Goal: Task Accomplishment & Management: Use online tool/utility

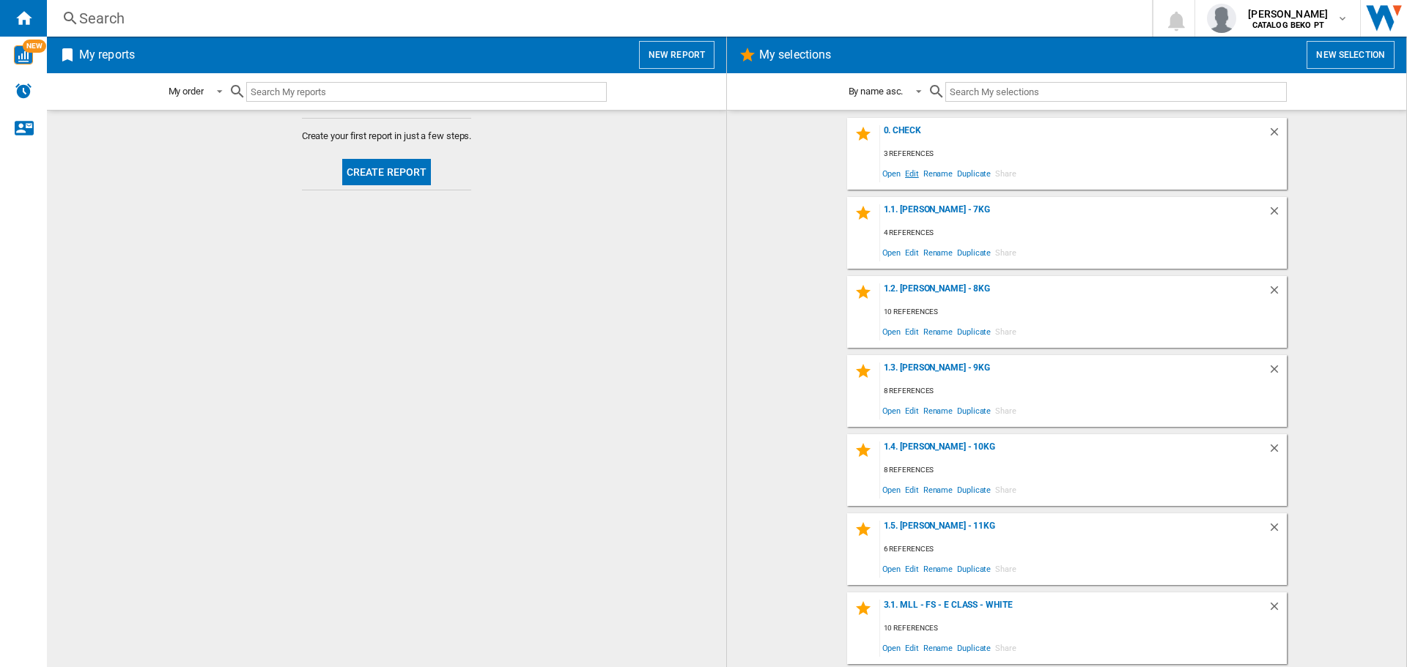
click at [908, 169] on span "Edit" at bounding box center [912, 173] width 18 height 20
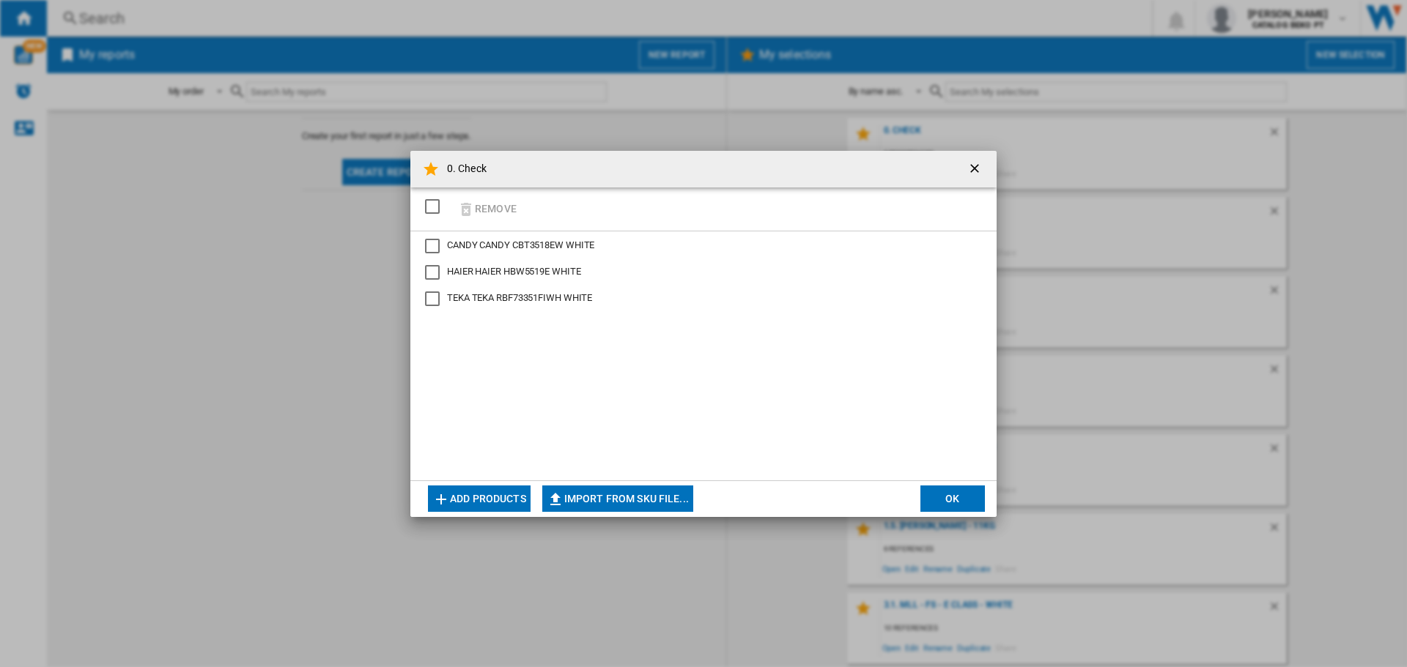
click at [519, 496] on button "Add products" at bounding box center [479, 499] width 103 height 26
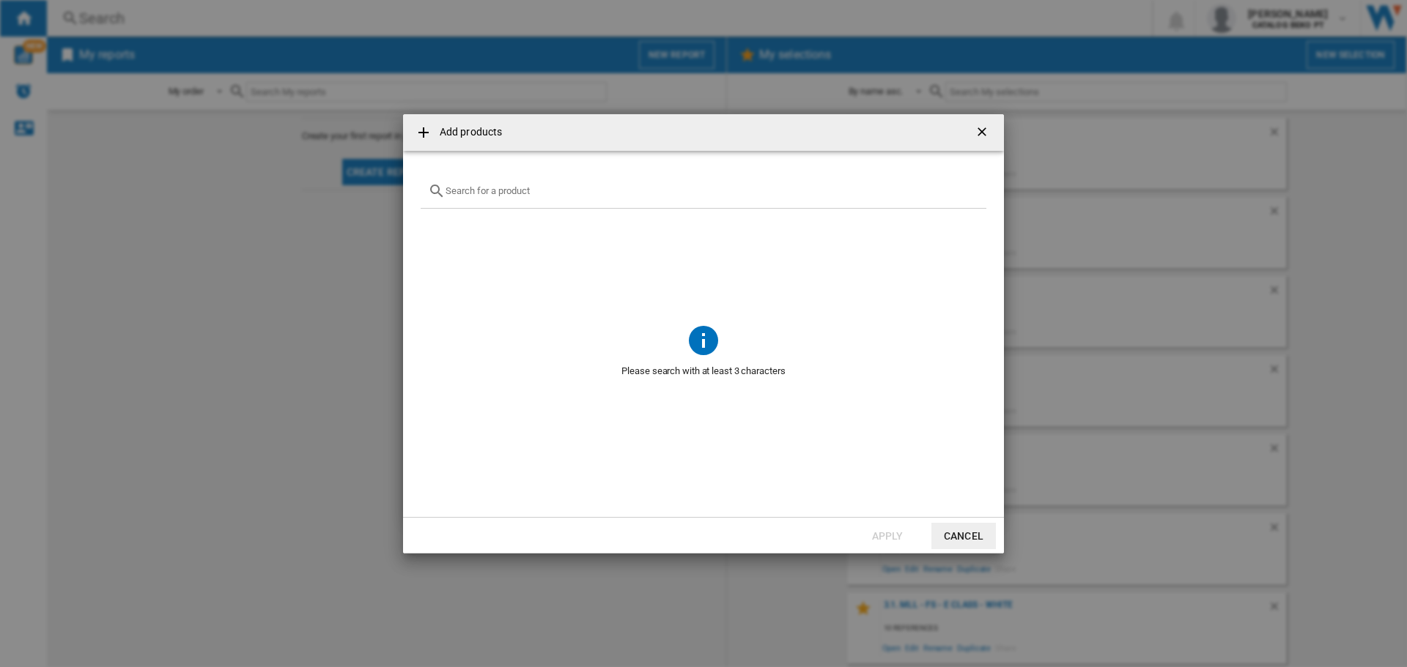
click at [489, 188] on input "text" at bounding box center [711, 190] width 533 height 11
paste input "CNCQ2T518EW"
type input "CNCQ2T518EW"
click at [439, 229] on div "Select" at bounding box center [439, 225] width 15 height 15
click at [885, 533] on button "Apply" at bounding box center [887, 536] width 64 height 26
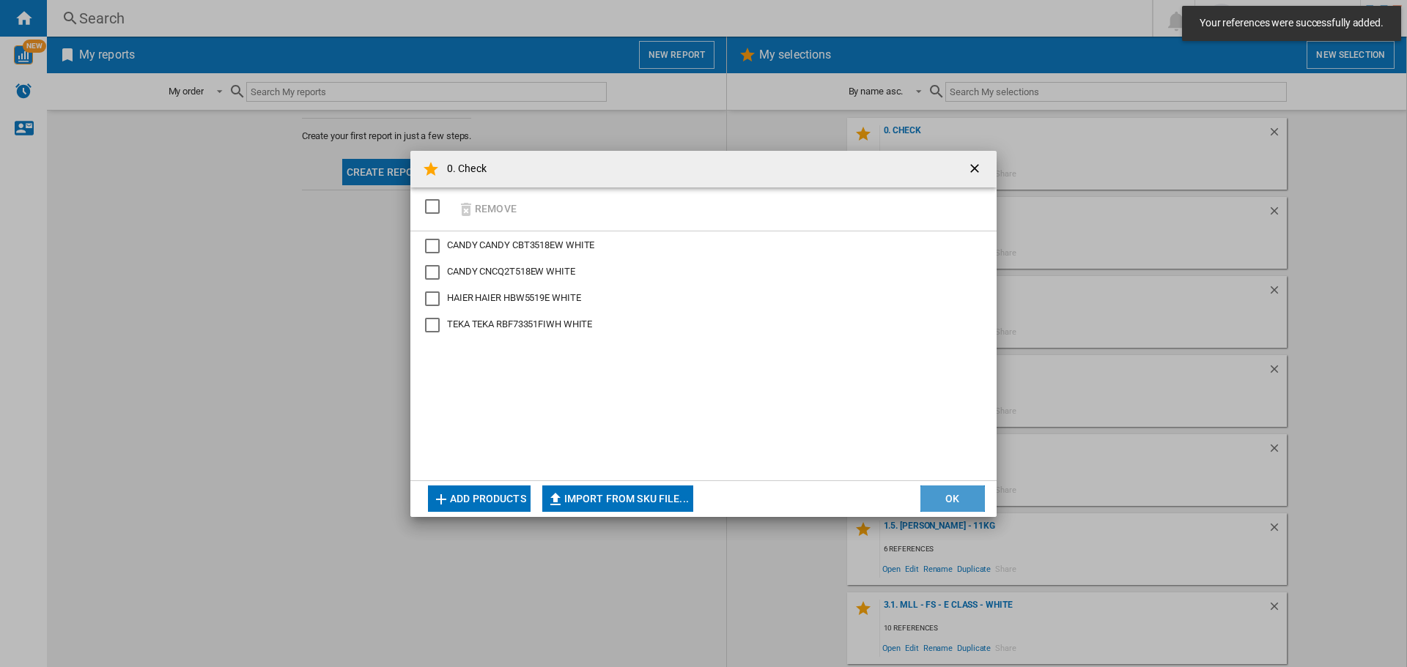
click at [947, 489] on button "OK" at bounding box center [952, 499] width 64 height 26
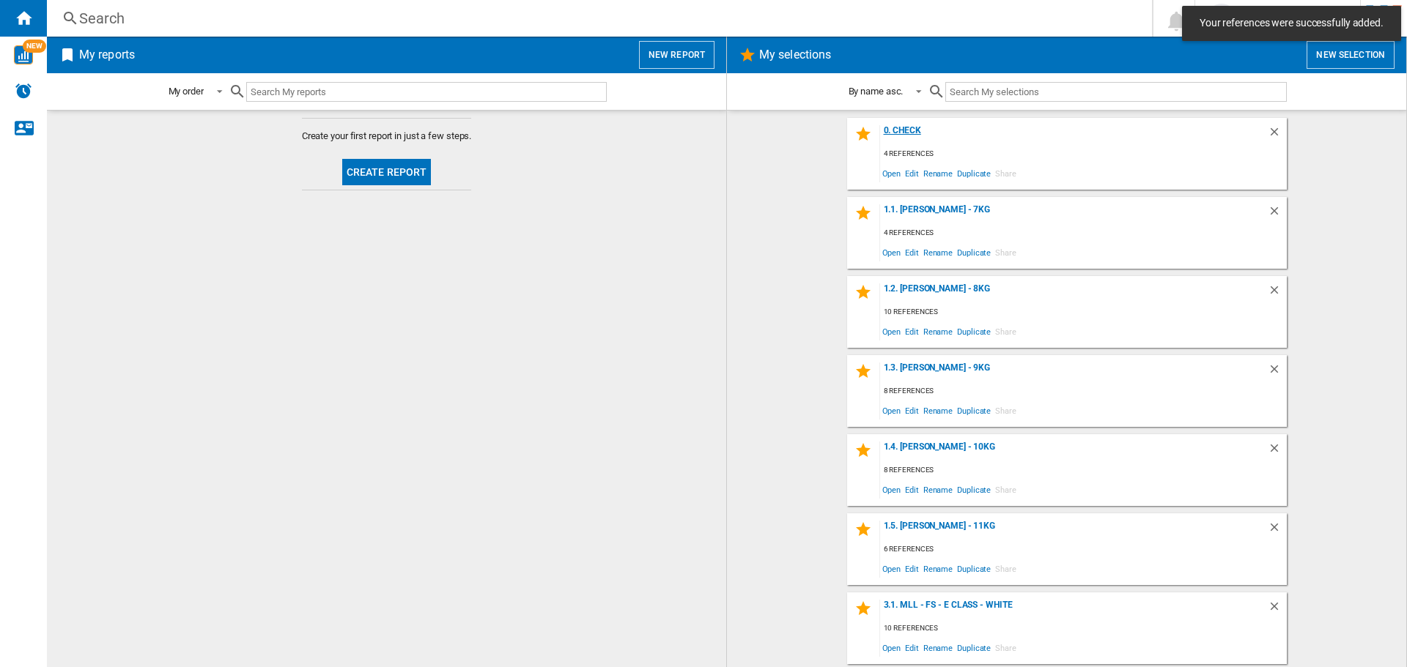
click at [895, 127] on div "0. Check" at bounding box center [1074, 135] width 388 height 20
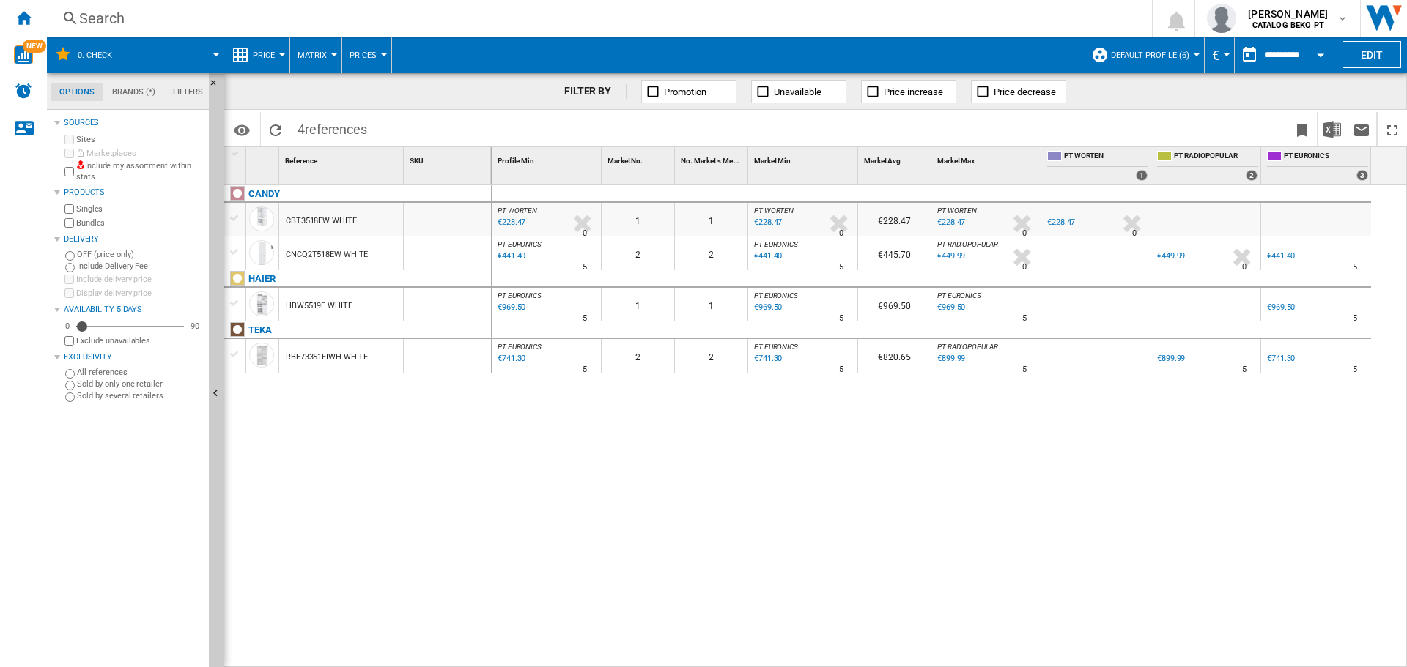
click at [304, 257] on div "CNCQ2T518EW WHITE" at bounding box center [327, 255] width 82 height 34
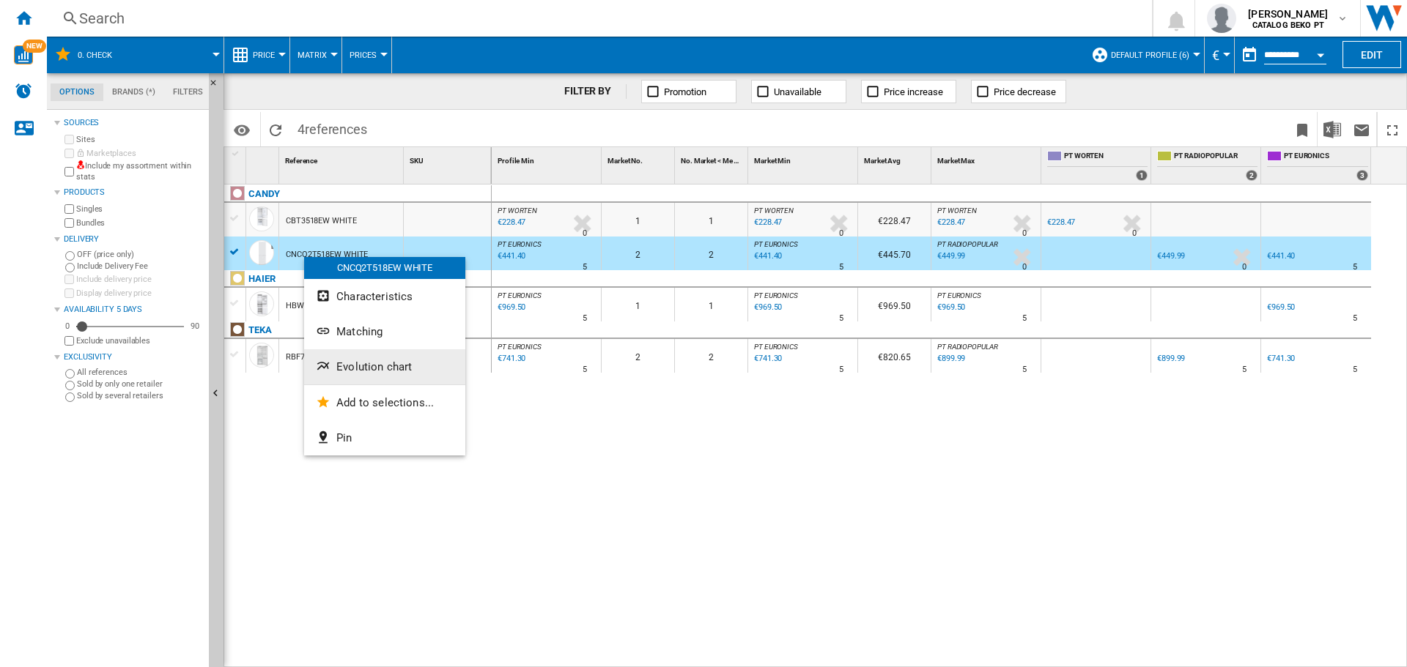
click at [383, 360] on button "Evolution chart" at bounding box center [384, 366] width 161 height 35
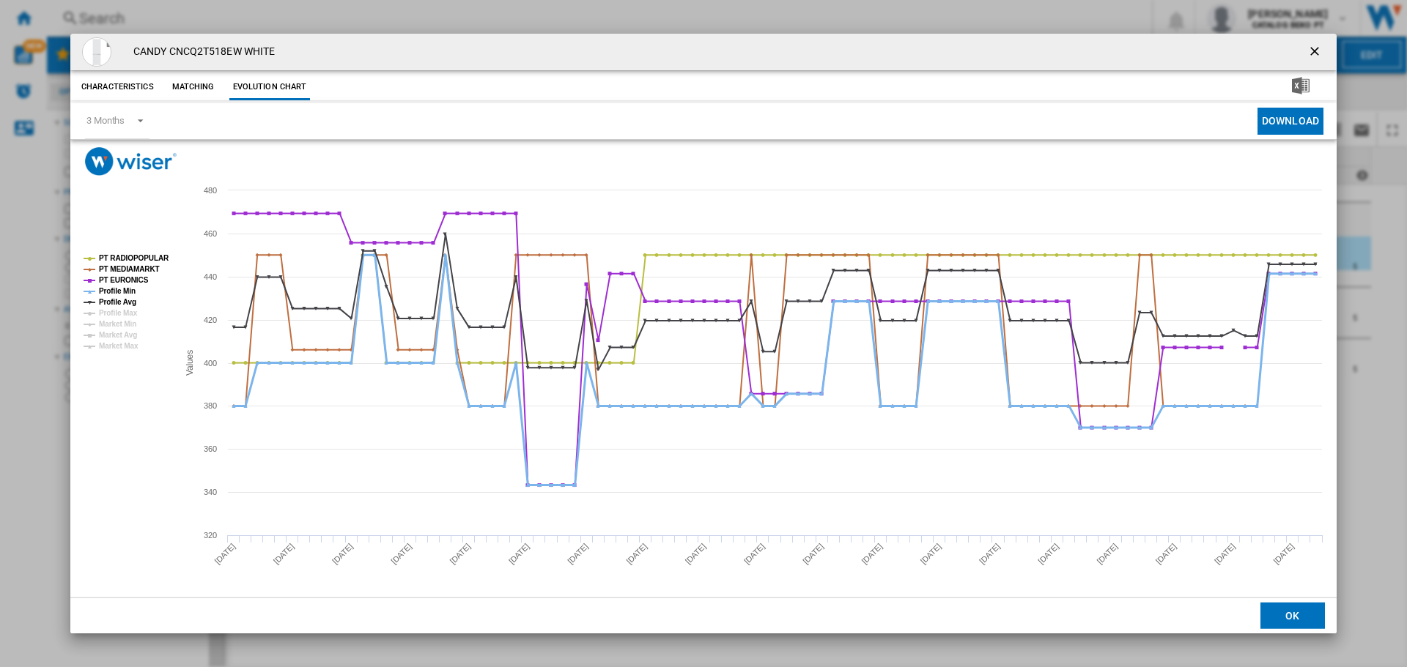
click at [120, 288] on tspan "Profile Min" at bounding box center [117, 291] width 37 height 8
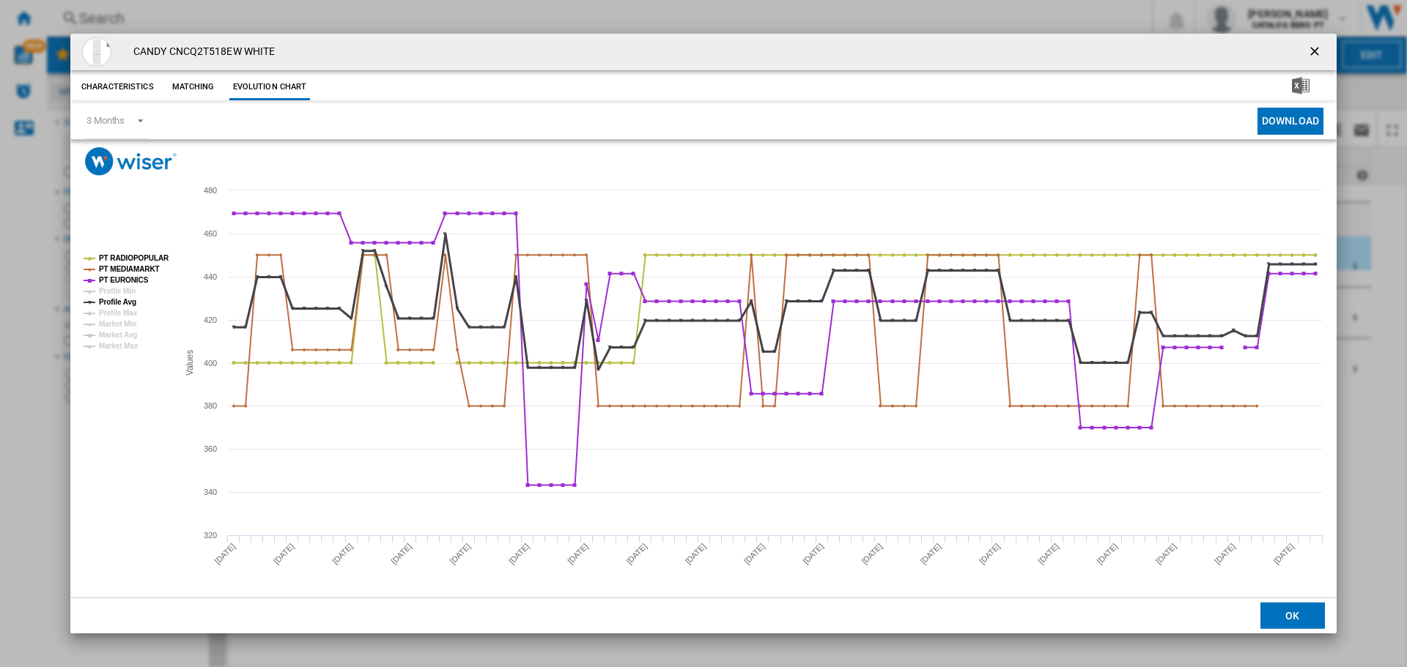
click at [119, 303] on tspan "Profile Avg" at bounding box center [117, 302] width 37 height 8
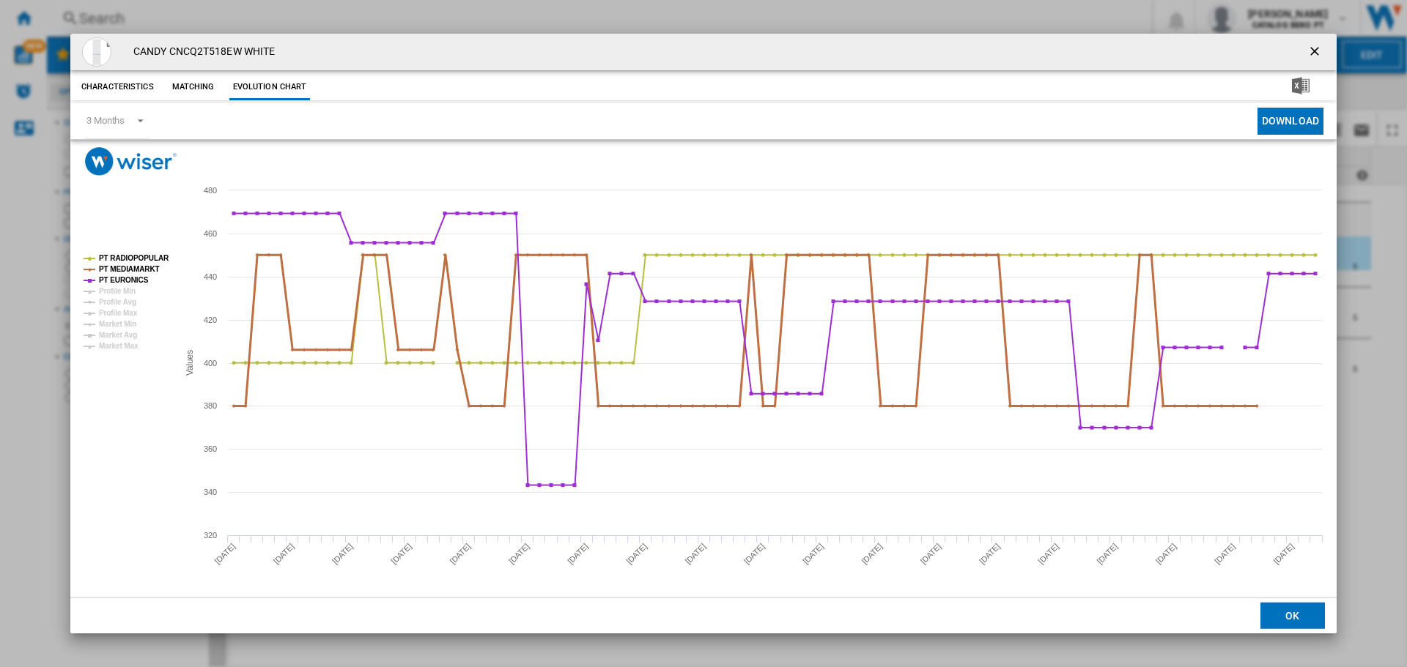
click at [144, 266] on tspan "PT MEDIAMARKT" at bounding box center [129, 269] width 61 height 8
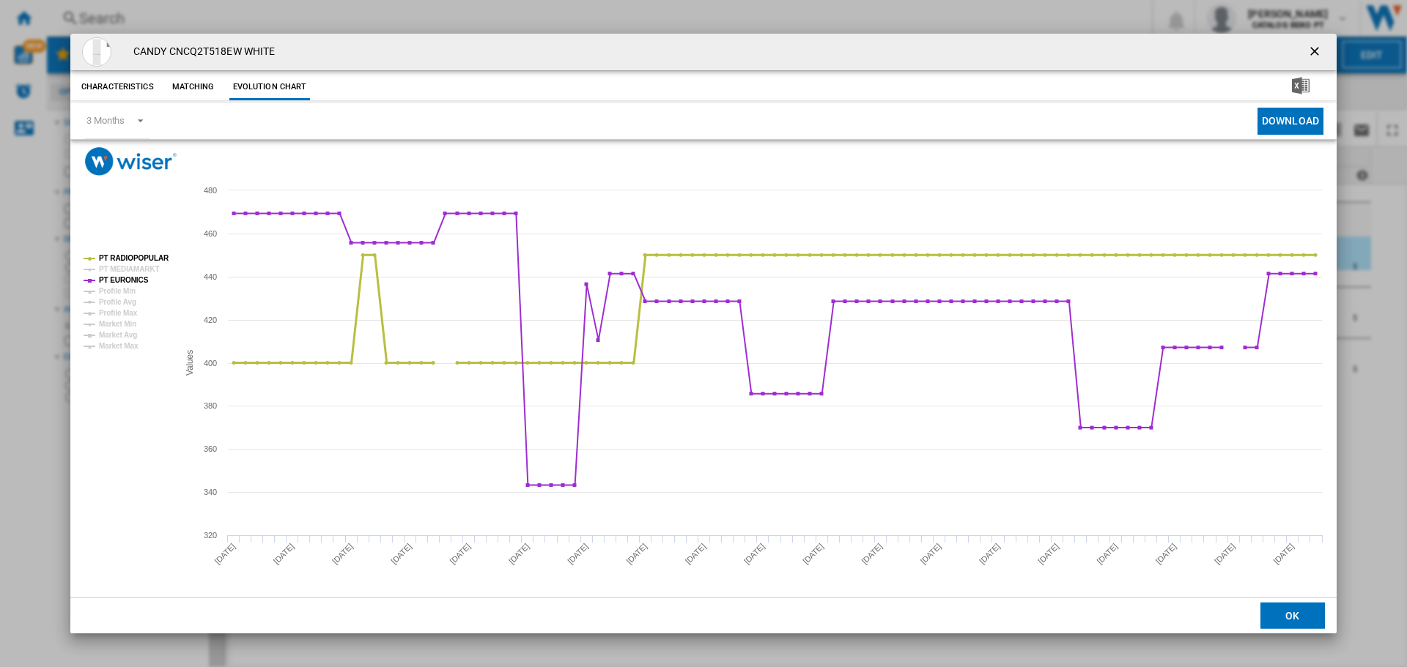
click at [146, 257] on tspan "PT RADIOPOPULAR" at bounding box center [134, 258] width 70 height 8
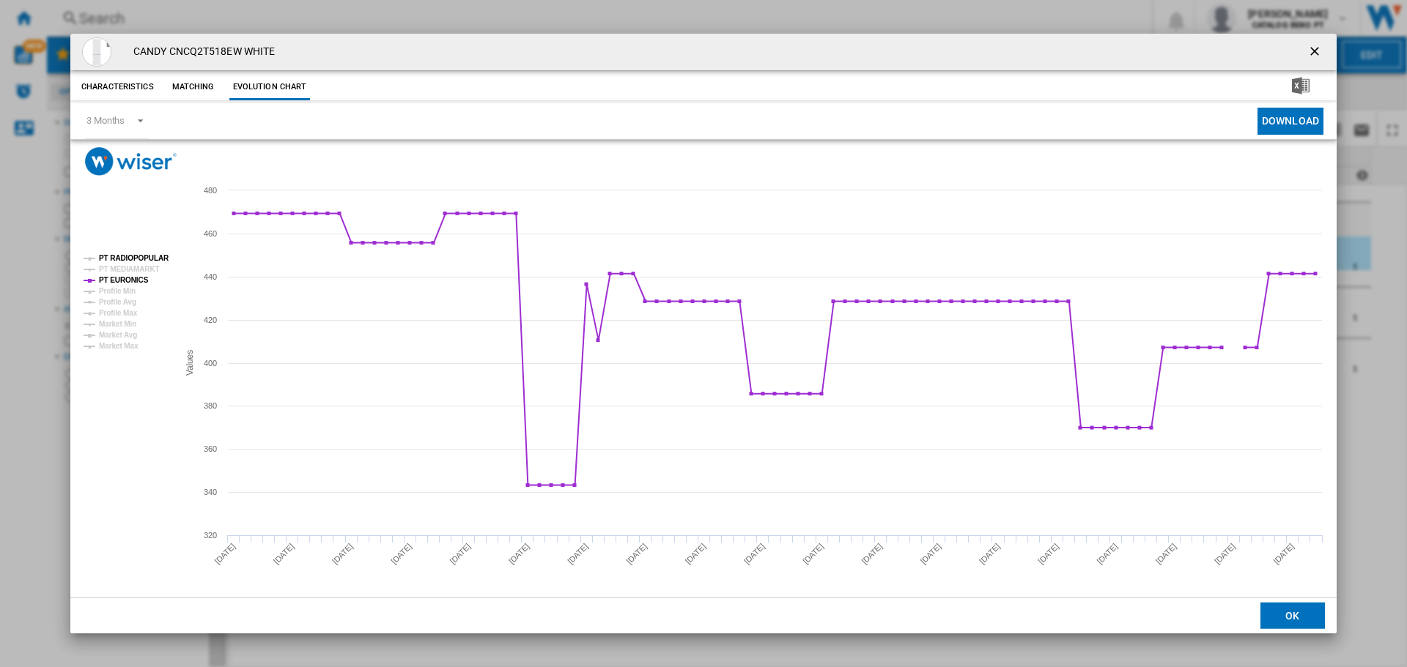
click at [138, 256] on tspan "PT RADIOPOPULAR" at bounding box center [134, 258] width 70 height 8
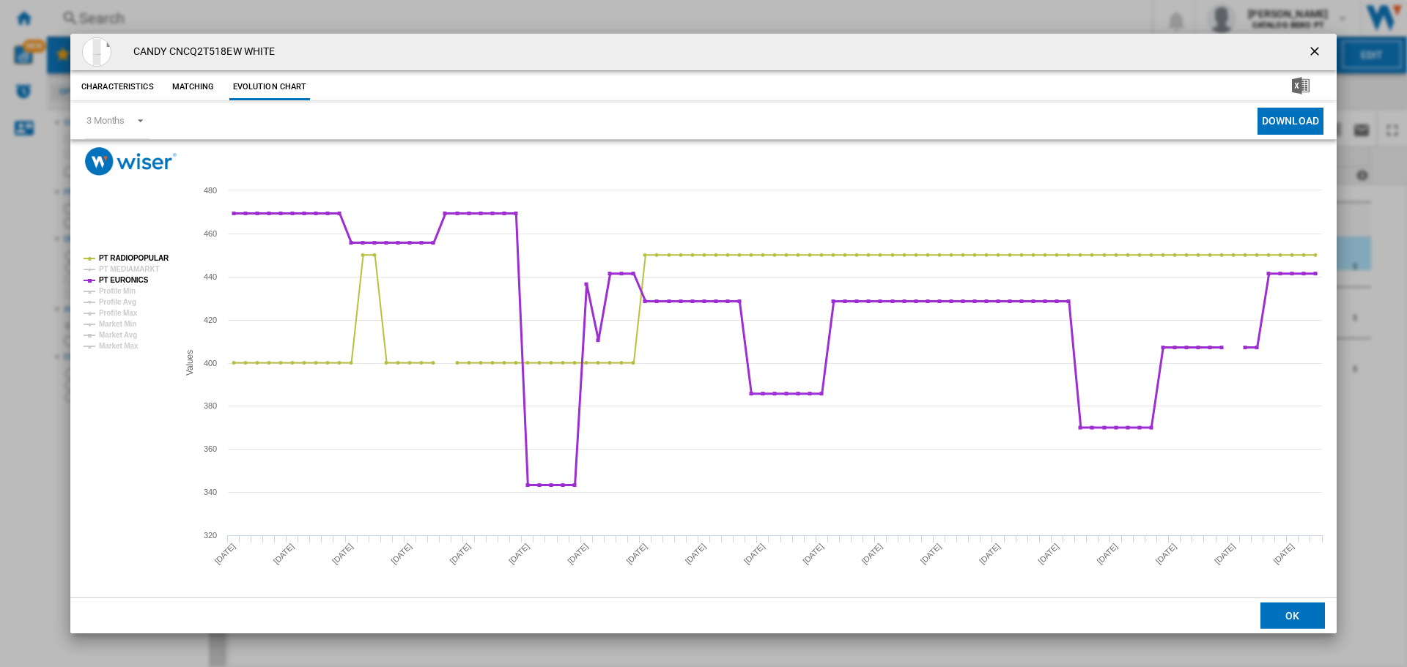
click at [133, 284] on tspan "PT EURONICS" at bounding box center [124, 280] width 50 height 8
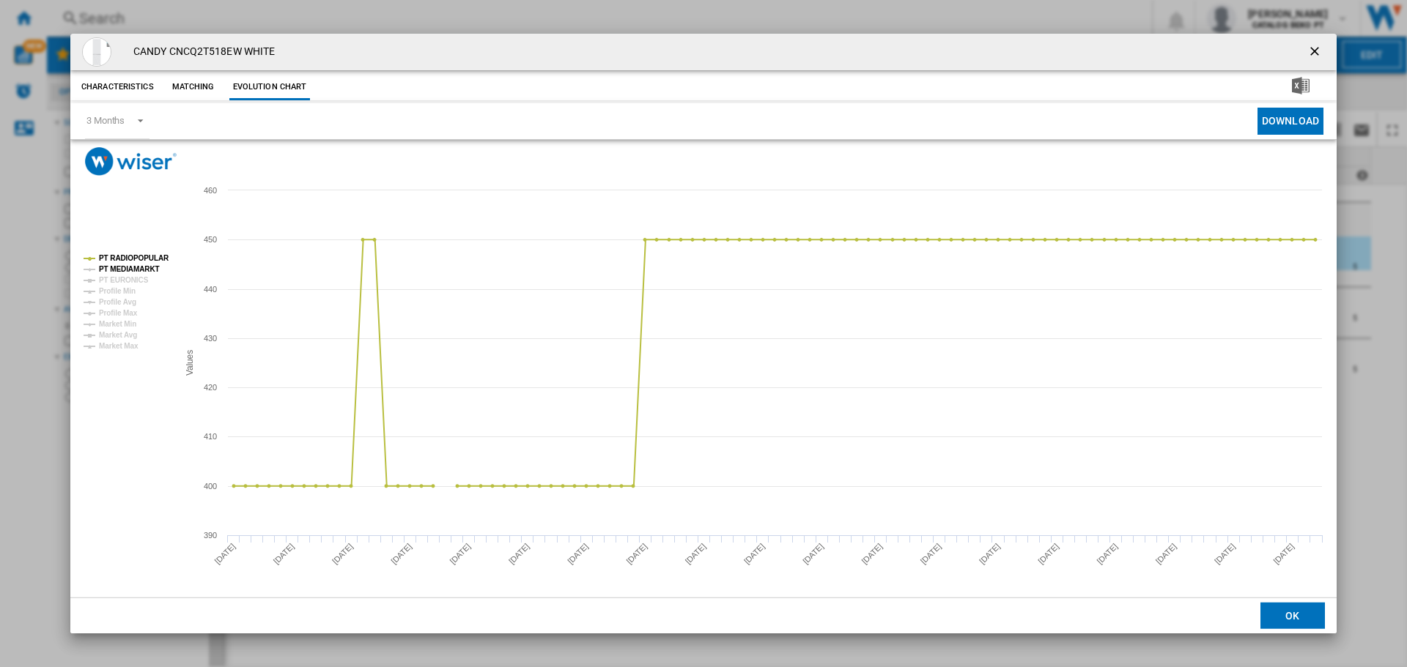
click at [149, 265] on tspan "PT MEDIAMARKT" at bounding box center [129, 269] width 61 height 8
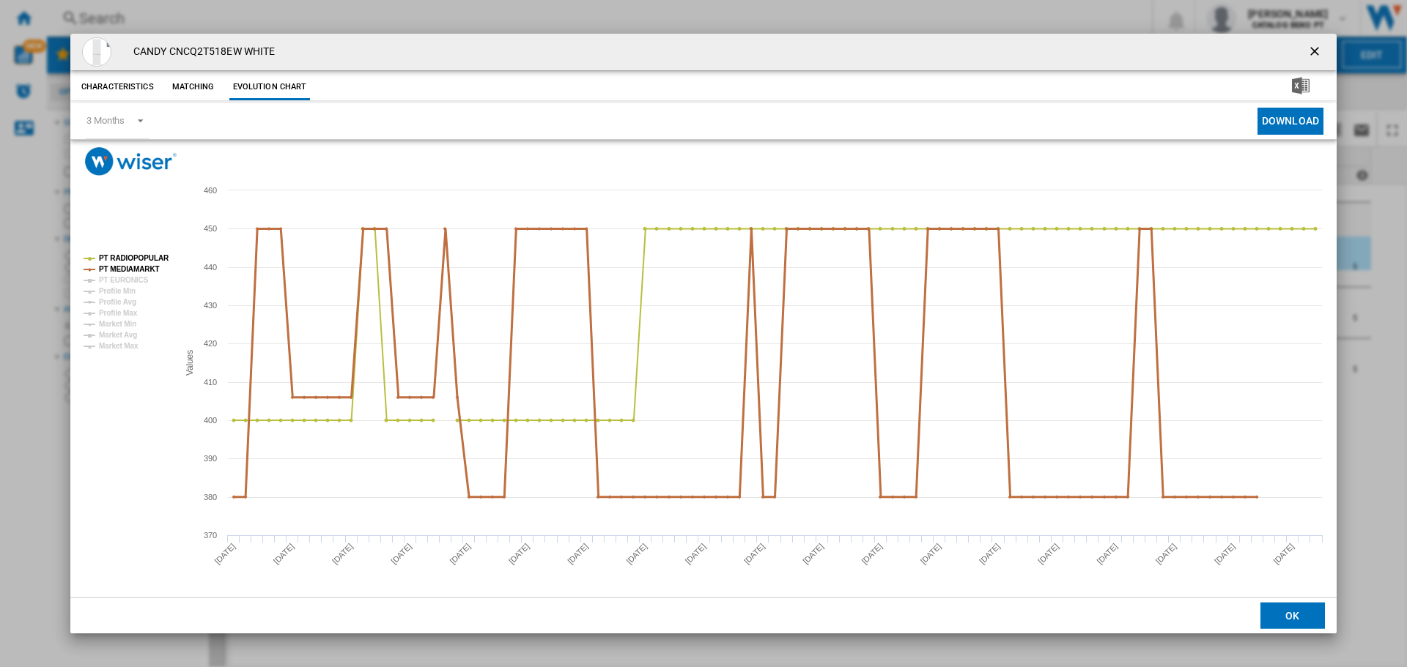
click at [134, 265] on tspan "PT MEDIAMARKT" at bounding box center [129, 269] width 61 height 8
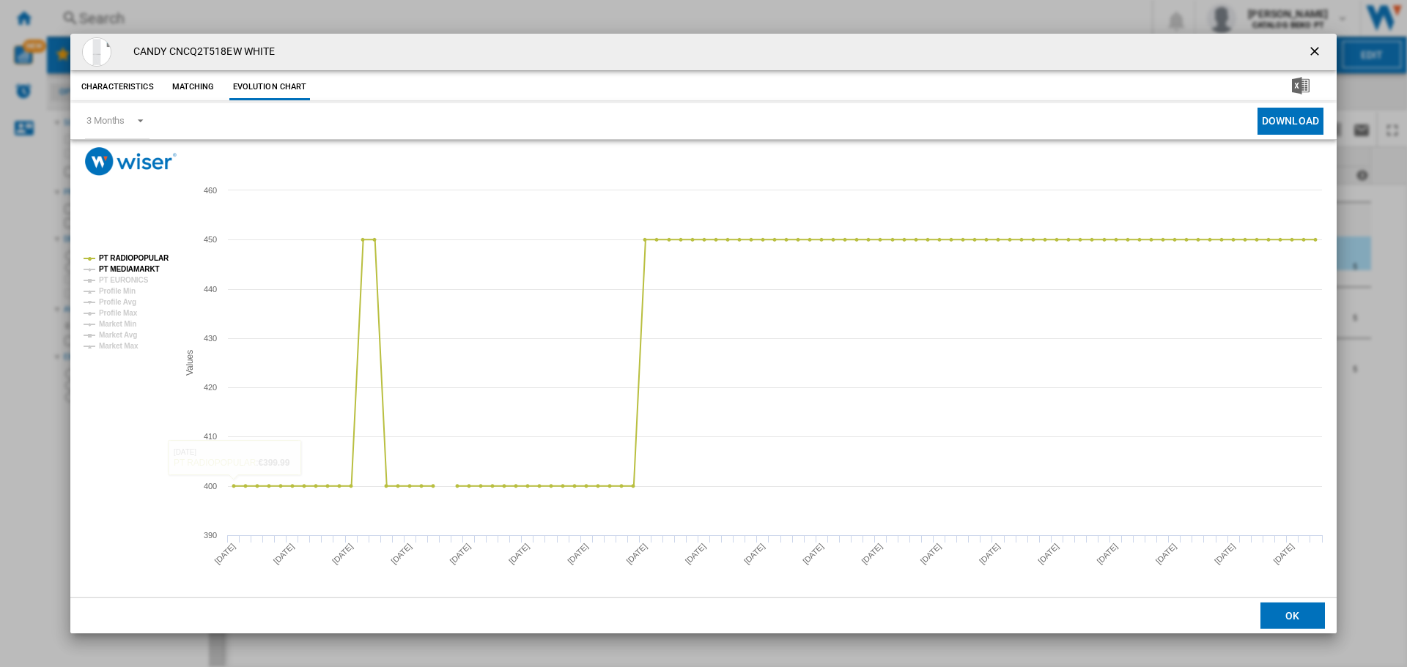
click at [140, 265] on tspan "PT MEDIAMARKT" at bounding box center [129, 269] width 61 height 8
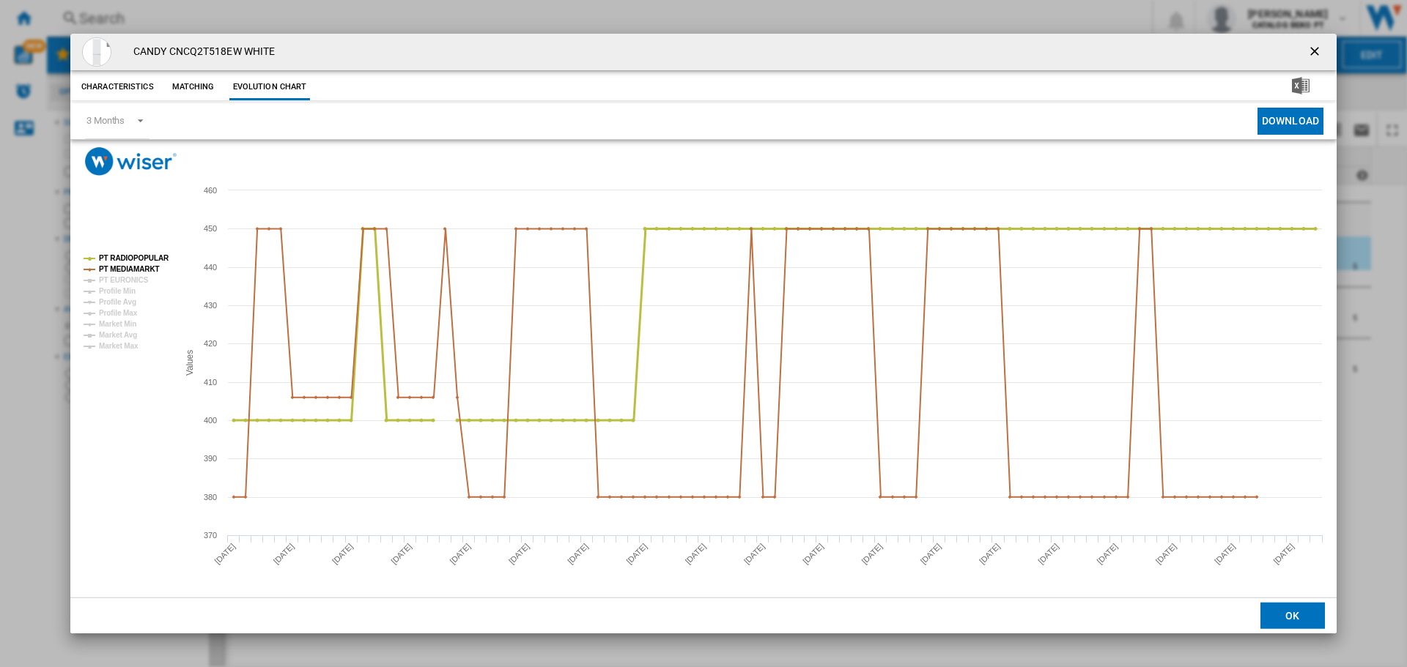
click at [141, 256] on tspan "PT RADIOPOPULAR" at bounding box center [134, 258] width 70 height 8
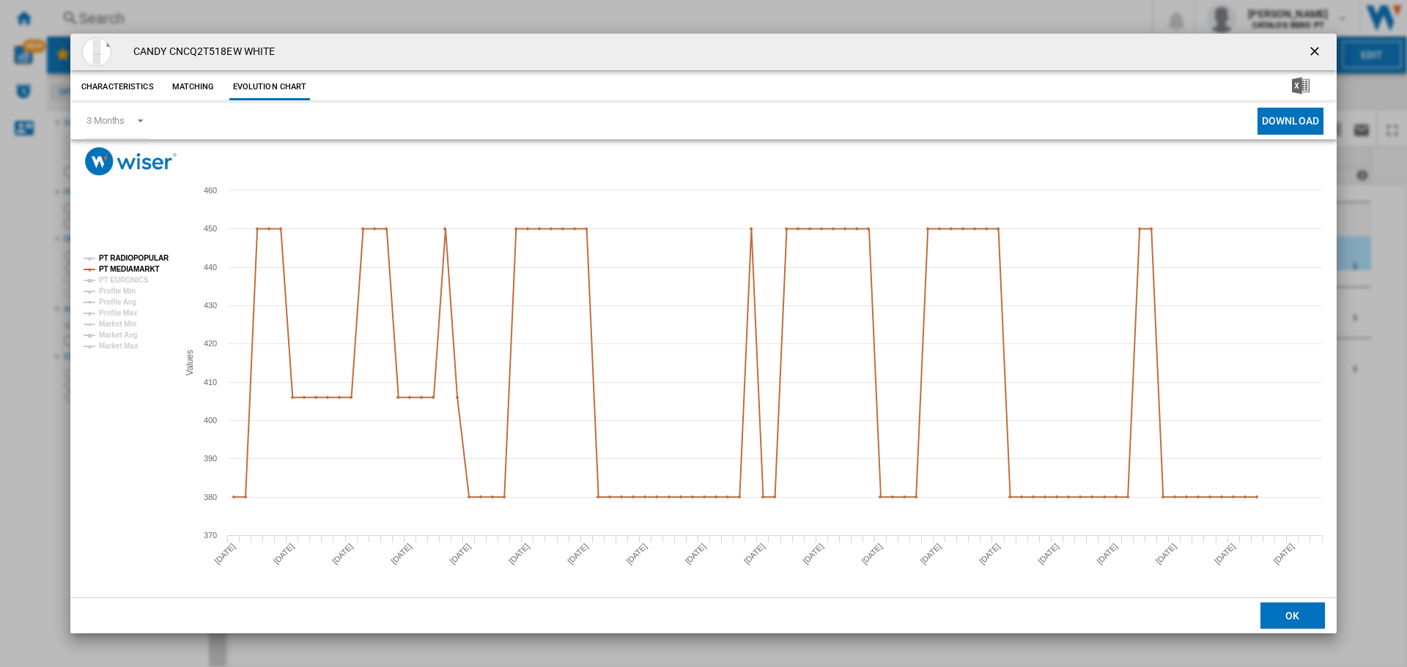
click at [152, 261] on tspan "PT RADIOPOPULAR" at bounding box center [134, 258] width 70 height 8
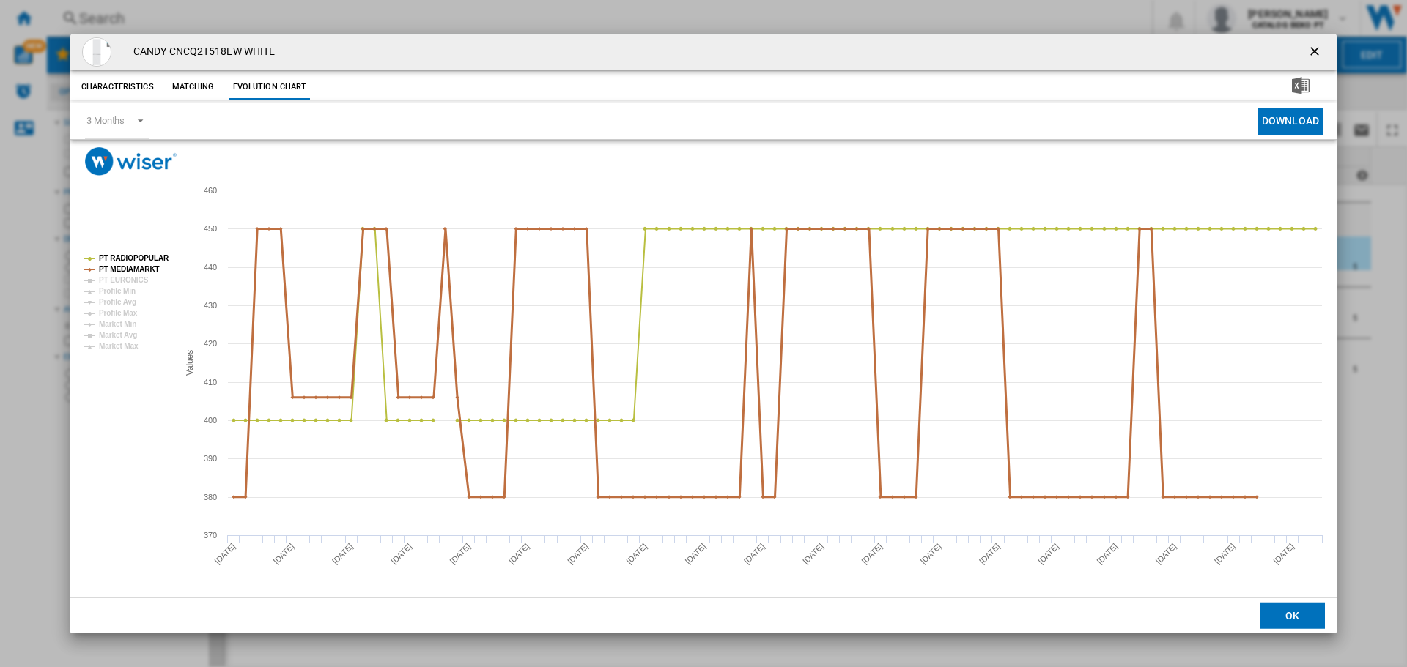
click at [141, 269] on tspan "PT MEDIAMARKT" at bounding box center [129, 269] width 61 height 8
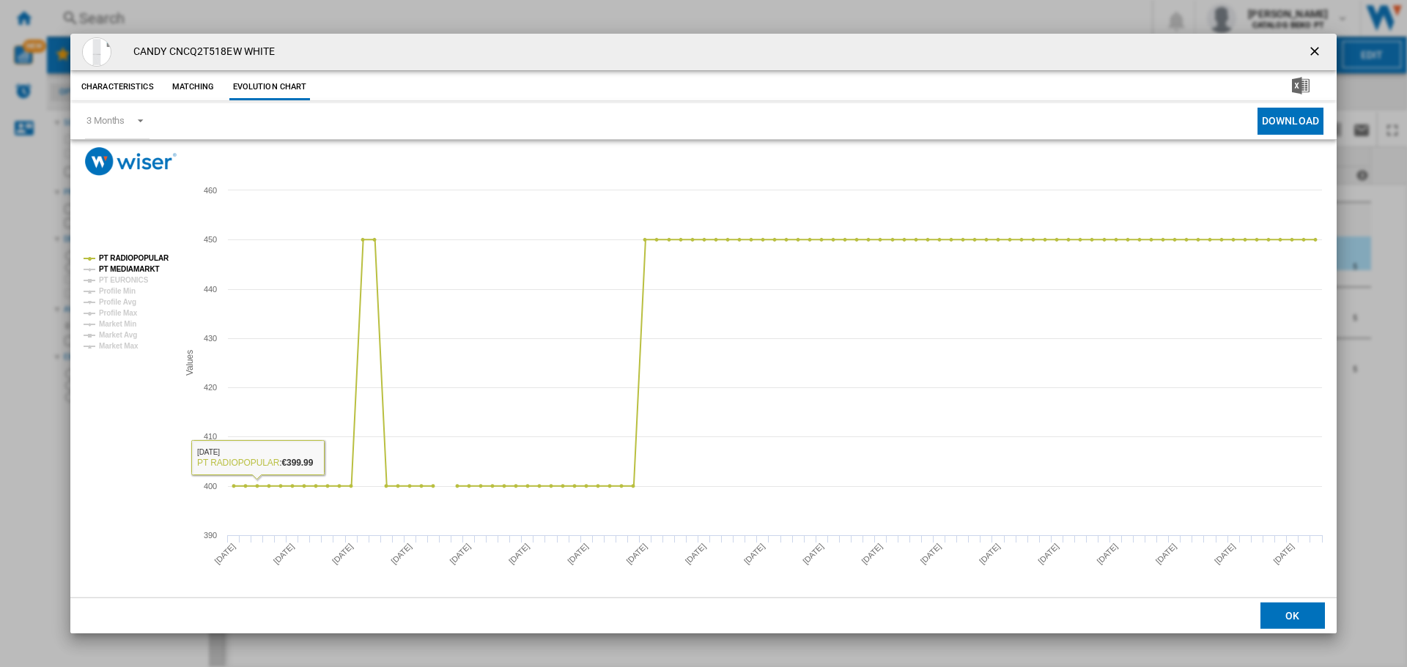
click at [147, 269] on tspan "PT MEDIAMARKT" at bounding box center [129, 269] width 61 height 8
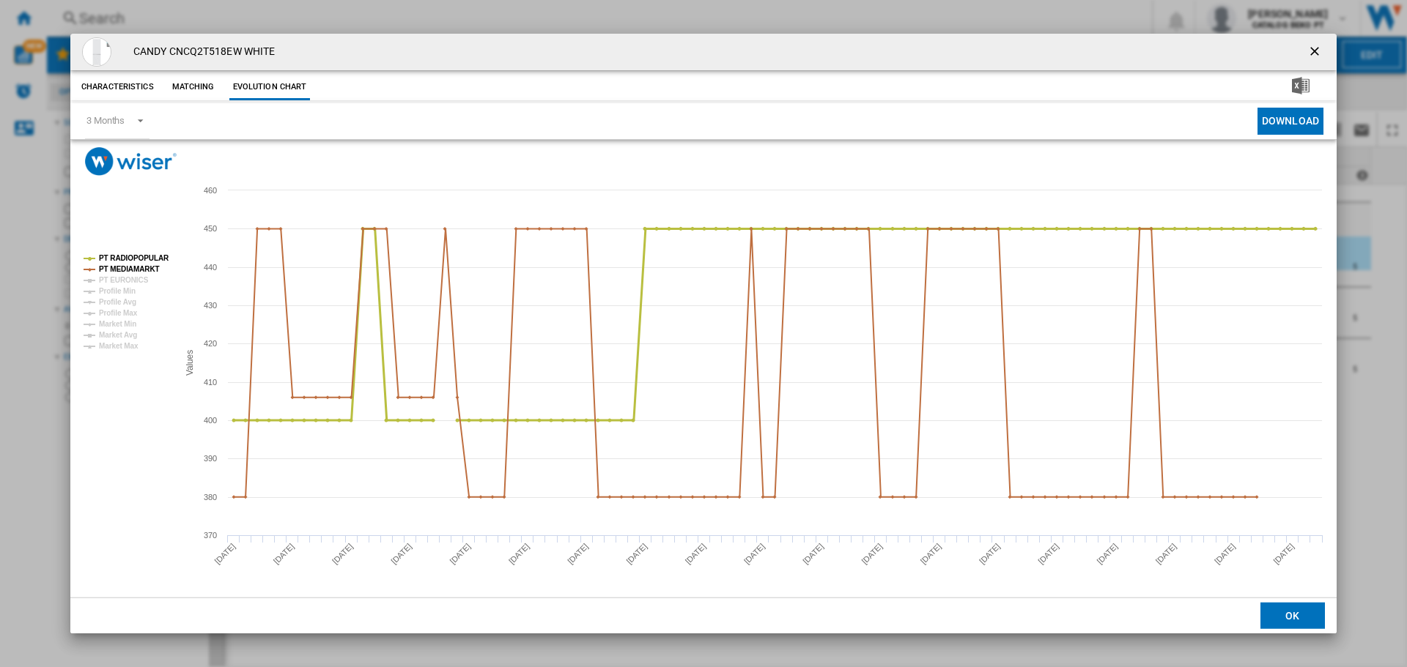
click at [142, 255] on tspan "PT RADIOPOPULAR" at bounding box center [134, 258] width 70 height 8
